Goal: Check status: Check status

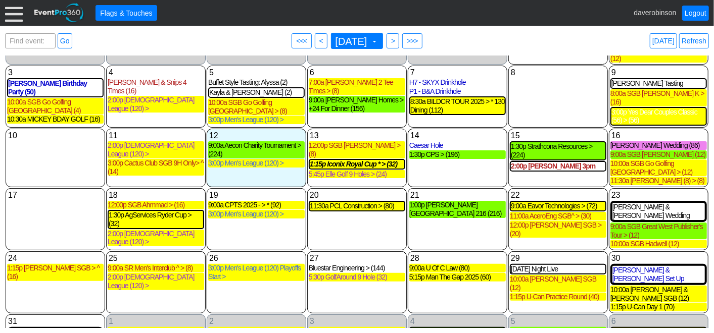
scroll to position [86, 0]
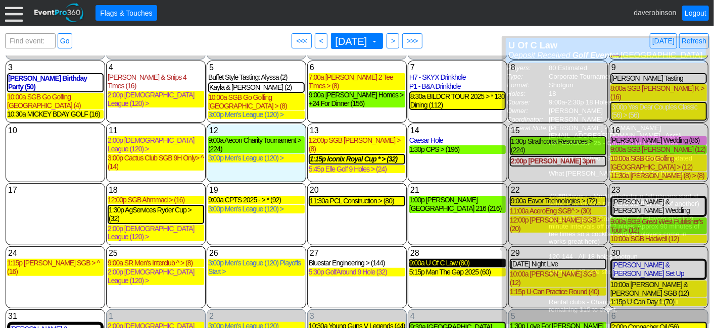
click at [431, 259] on div "9:00a U Of C Law (80)" at bounding box center [457, 263] width 96 height 9
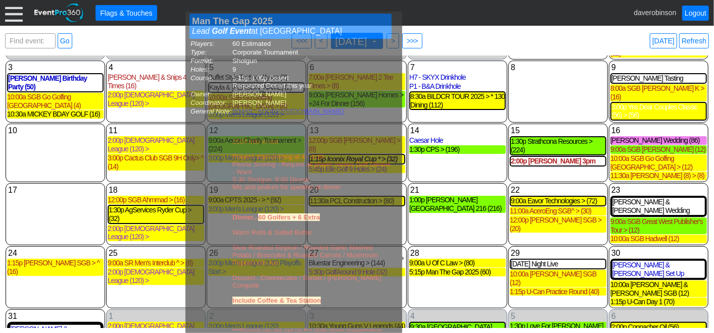
click at [543, 40] on div "Find event: enter title Go ● <<< ● < [DATE] ▼ ● > ● >>> [DATE] Refresh" at bounding box center [357, 41] width 704 height 20
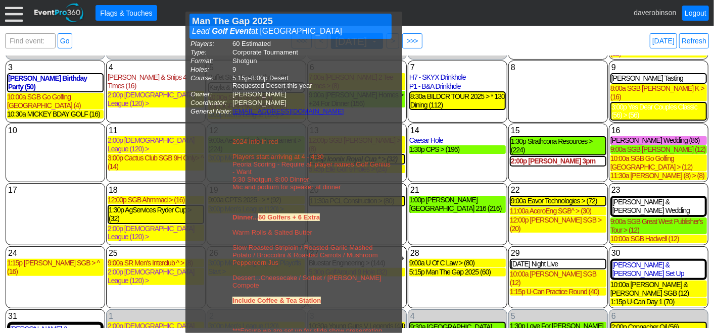
click at [545, 23] on div "● Flags & Touches daverobinson Logout" at bounding box center [357, 13] width 714 height 26
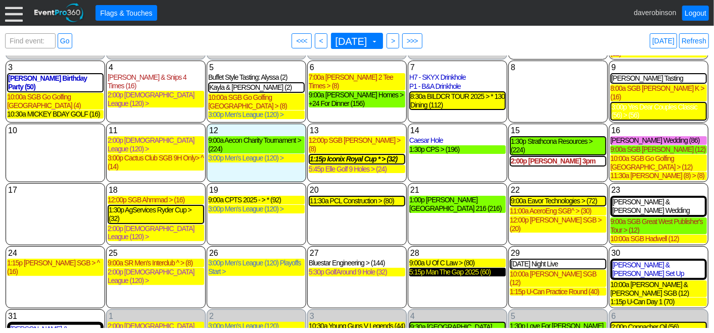
click at [462, 268] on div "5:15p Man The Gap 2025 (60)" at bounding box center [457, 272] width 96 height 9
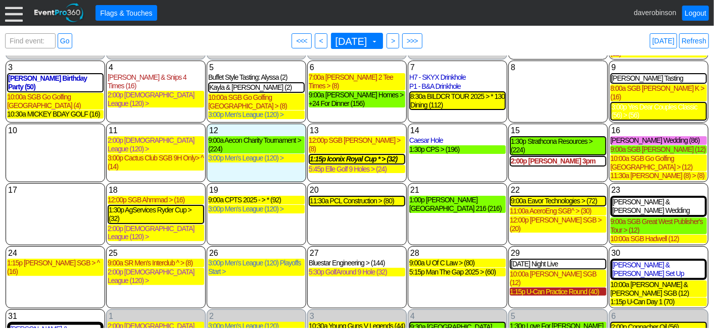
click at [567, 288] on div "1:15p U-Can Practice Round (40)" at bounding box center [558, 292] width 96 height 9
click at [647, 277] on div "30 [DATE] [PERSON_NAME] & [PERSON_NAME] Set Up [PERSON_NAME] & [PERSON_NAME] Se…" at bounding box center [658, 277] width 99 height 62
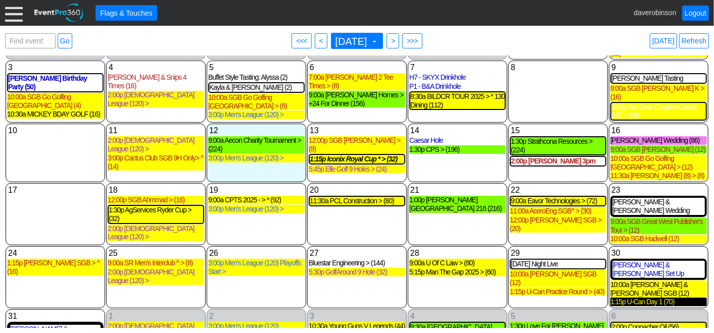
click at [646, 298] on div "1:15p U-Can Day 1 (70)" at bounding box center [658, 302] width 96 height 9
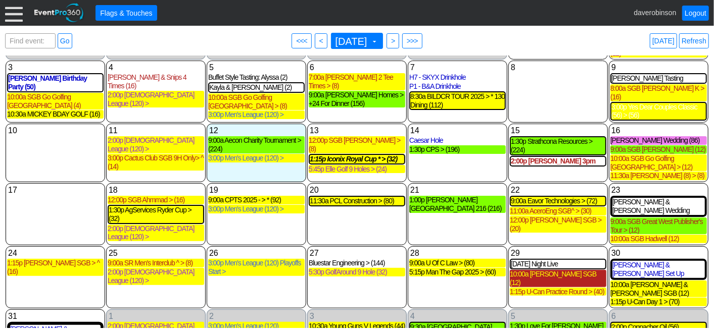
click at [539, 270] on div "10:00a [PERSON_NAME] SGB (12)" at bounding box center [558, 278] width 96 height 17
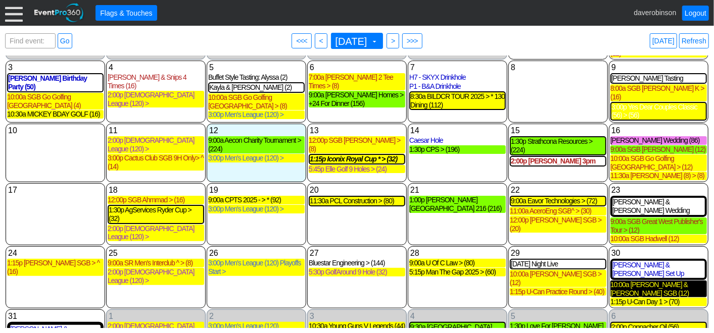
click at [659, 281] on div "10:00a [PERSON_NAME] & [PERSON_NAME] SGB (12)" at bounding box center [658, 289] width 96 height 17
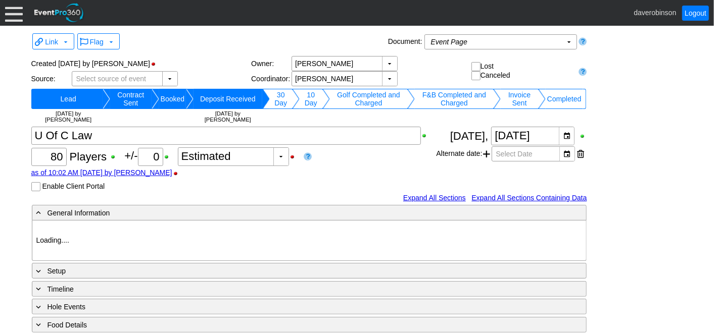
type input "Heritage Pointe Golf Club"
type input "Corporate Tournament"
type input "Shotgun"
type input "1066354"
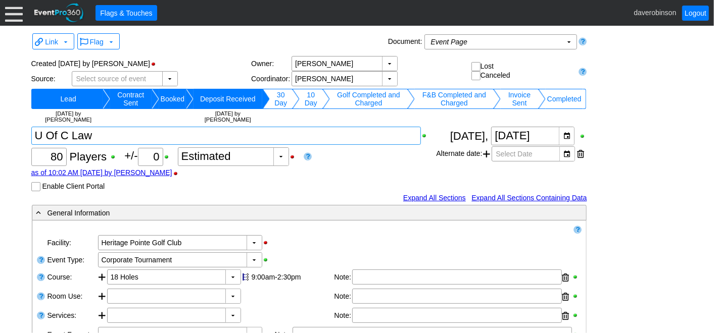
click at [109, 139] on textarea at bounding box center [226, 136] width 390 height 18
type textarea "U Of C Law >"
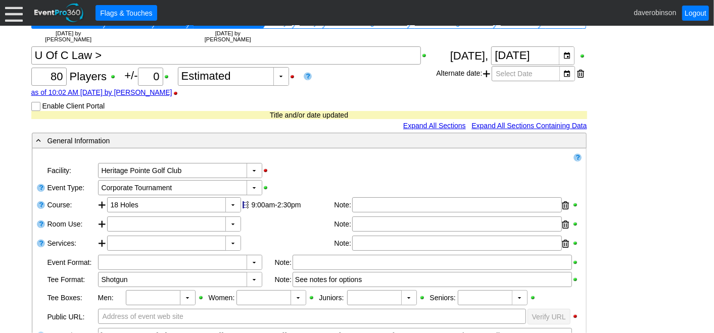
scroll to position [112, 0]
